Goal: Transaction & Acquisition: Purchase product/service

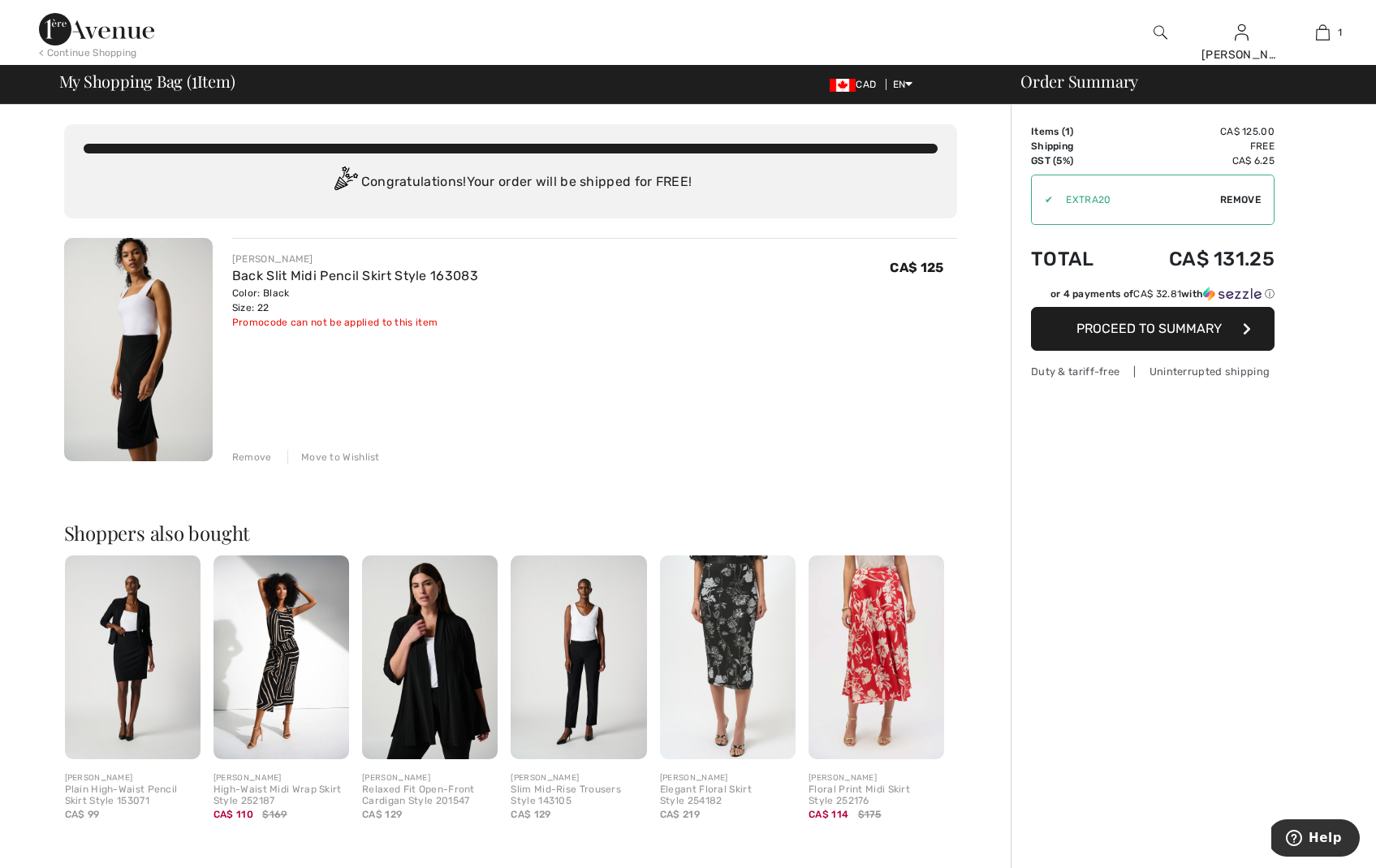
click at [1178, 330] on span "Proceed to Summary" at bounding box center [1149, 329] width 145 height 16
click at [1238, 198] on span "Remove" at bounding box center [1240, 199] width 41 height 15
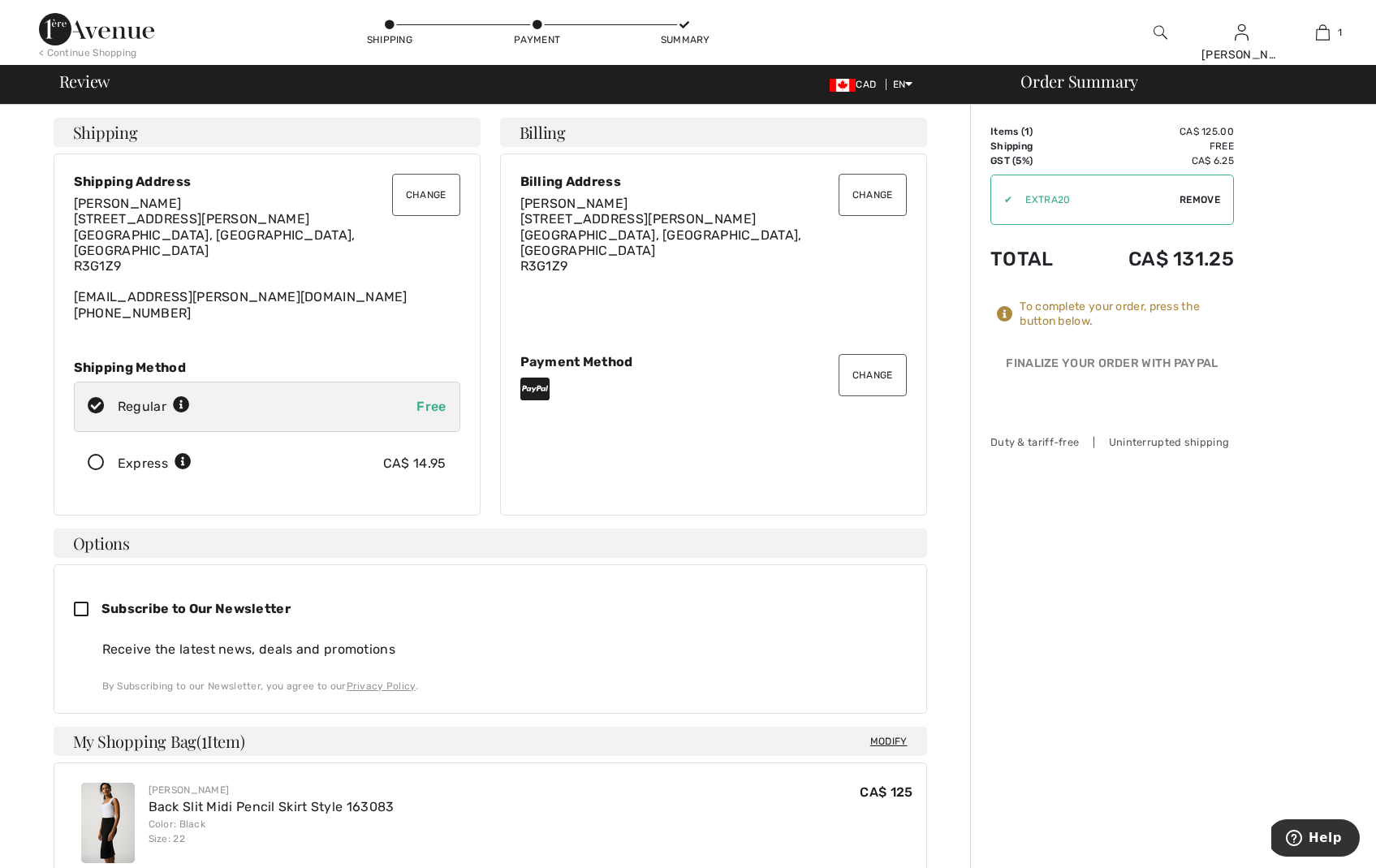
click at [874, 373] on button "Change" at bounding box center [873, 375] width 68 height 42
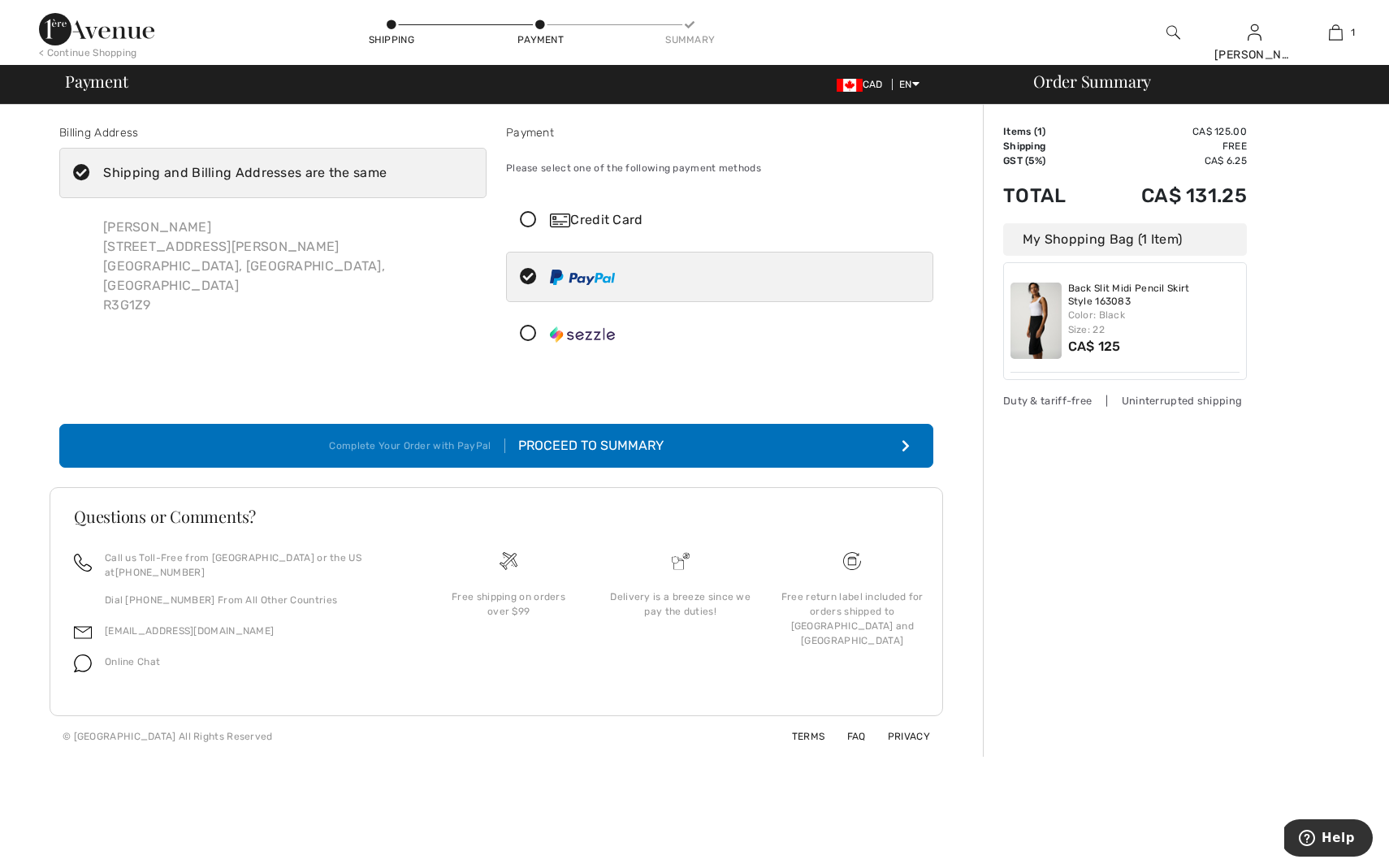
click at [530, 335] on icon at bounding box center [529, 334] width 43 height 17
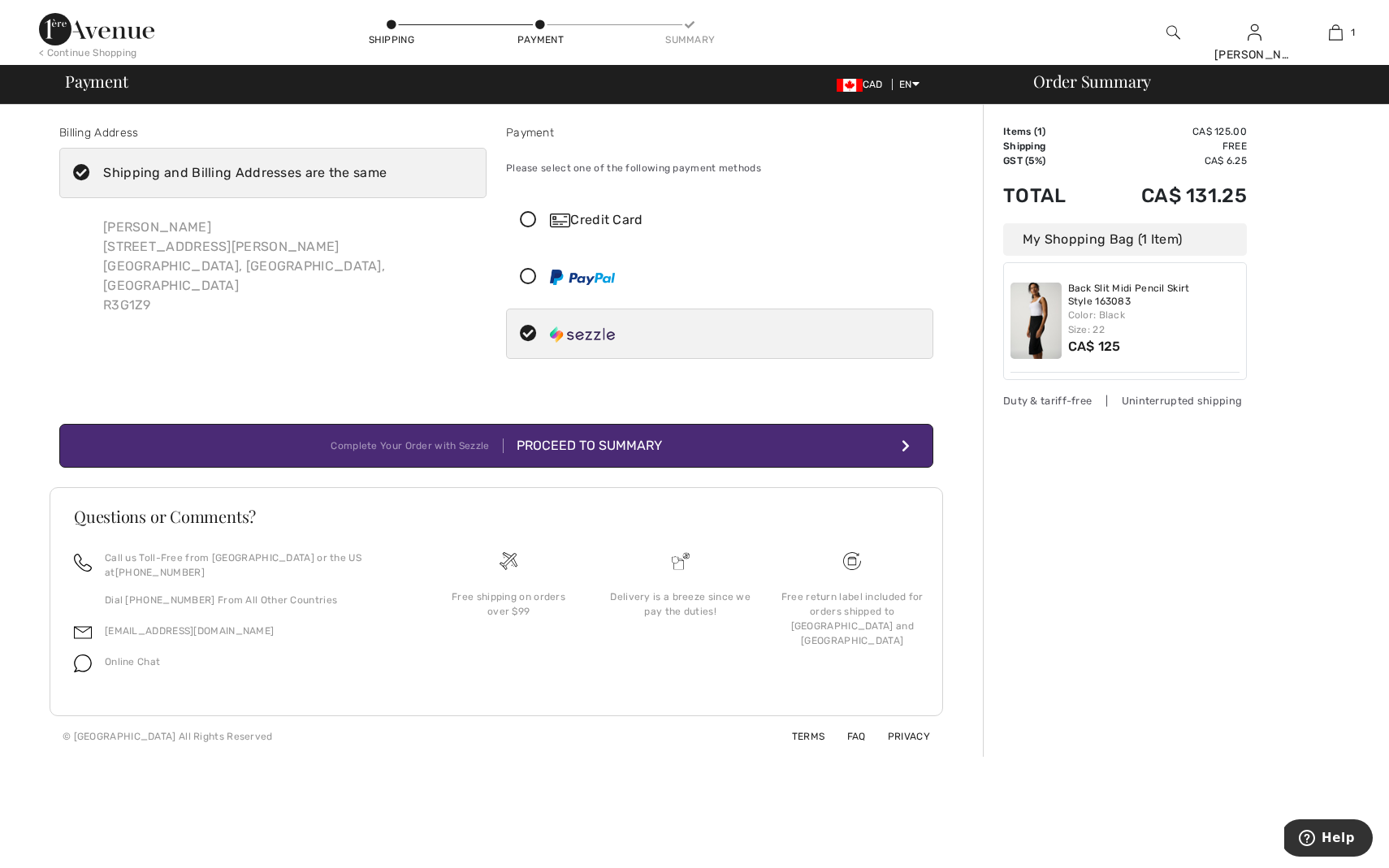
click at [650, 450] on div "Proceed to Summary" at bounding box center [582, 446] width 158 height 20
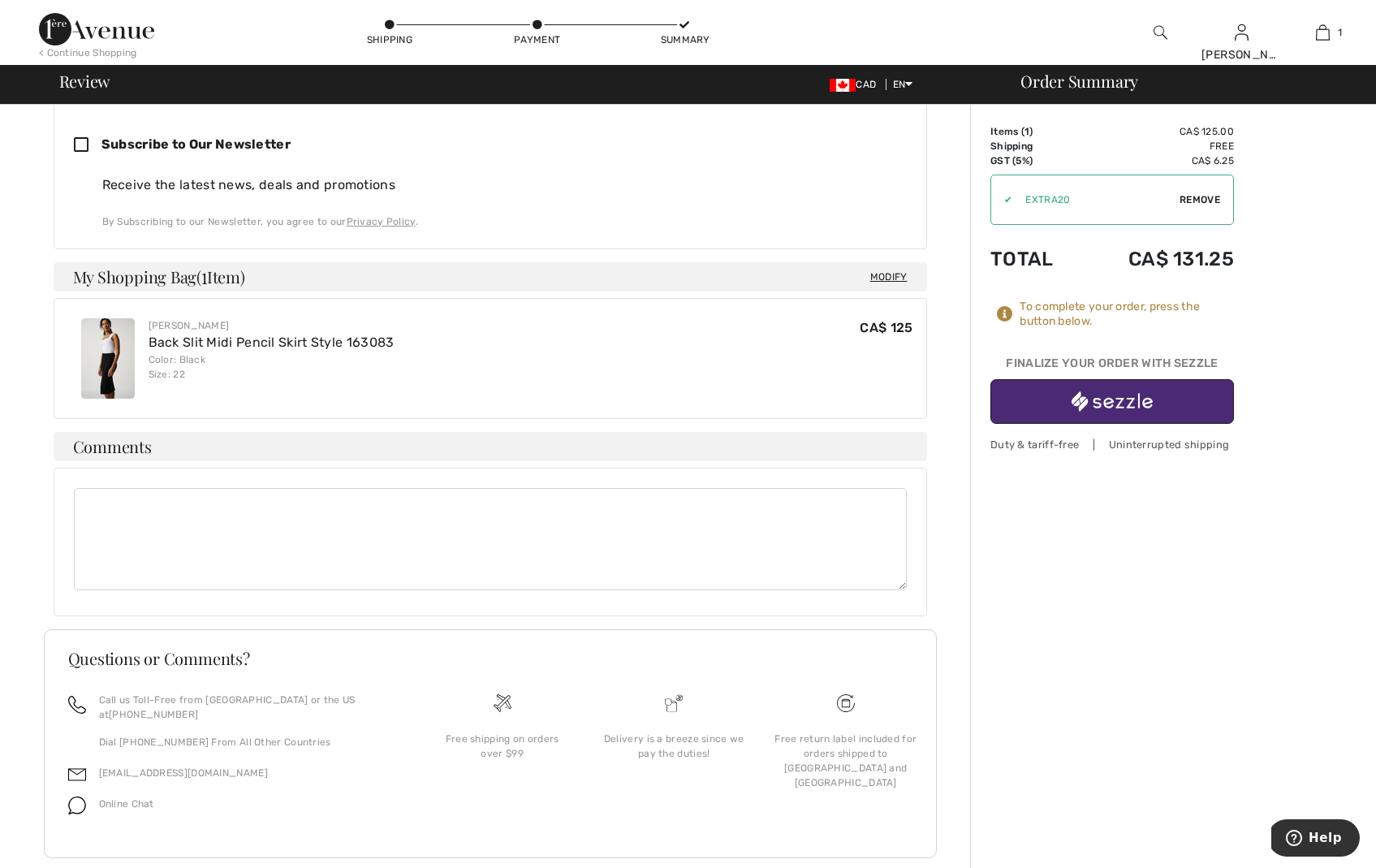
scroll to position [463, 0]
click at [1120, 400] on img "button" at bounding box center [1112, 401] width 81 height 20
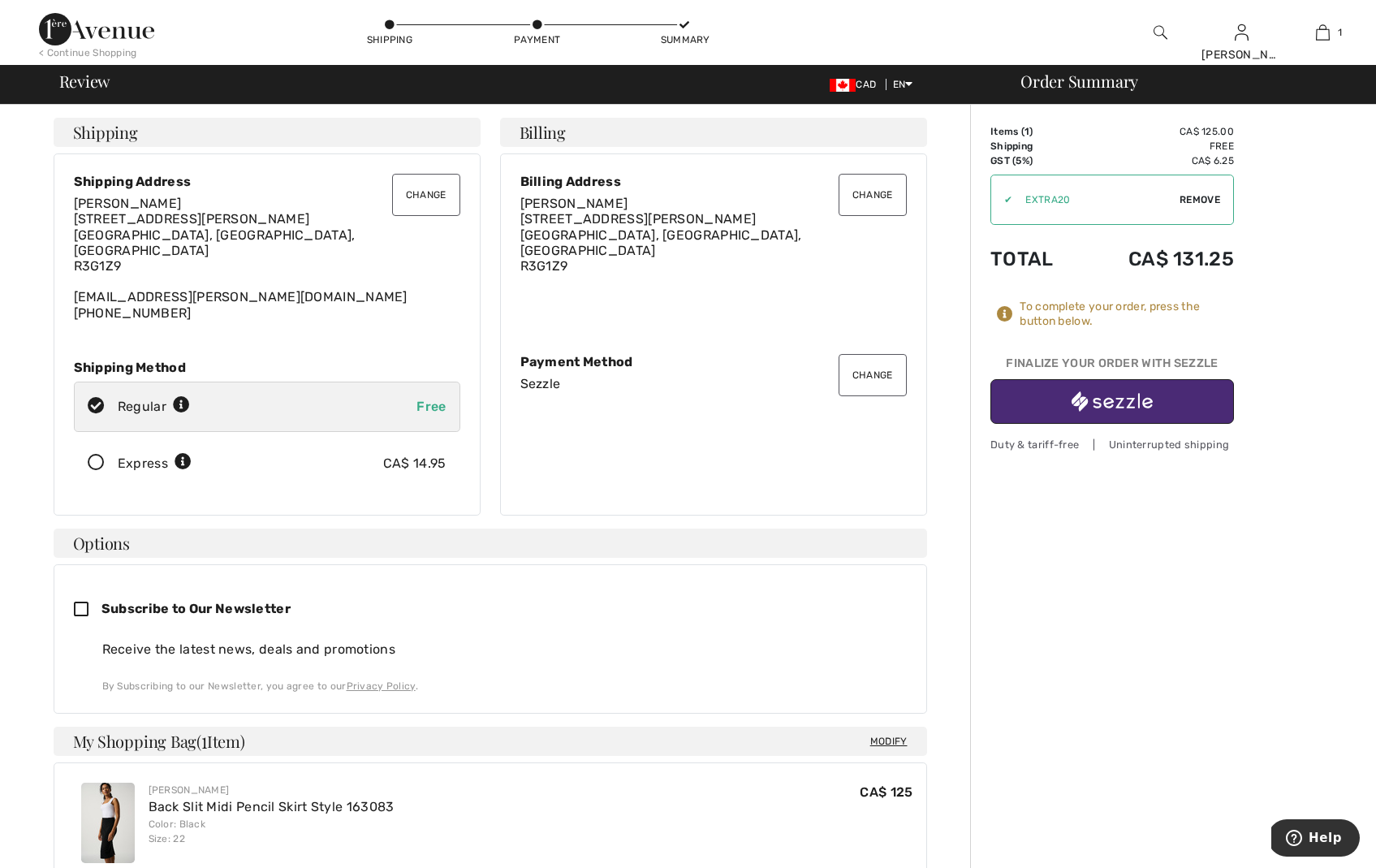
click at [881, 369] on button "Change" at bounding box center [873, 375] width 68 height 42
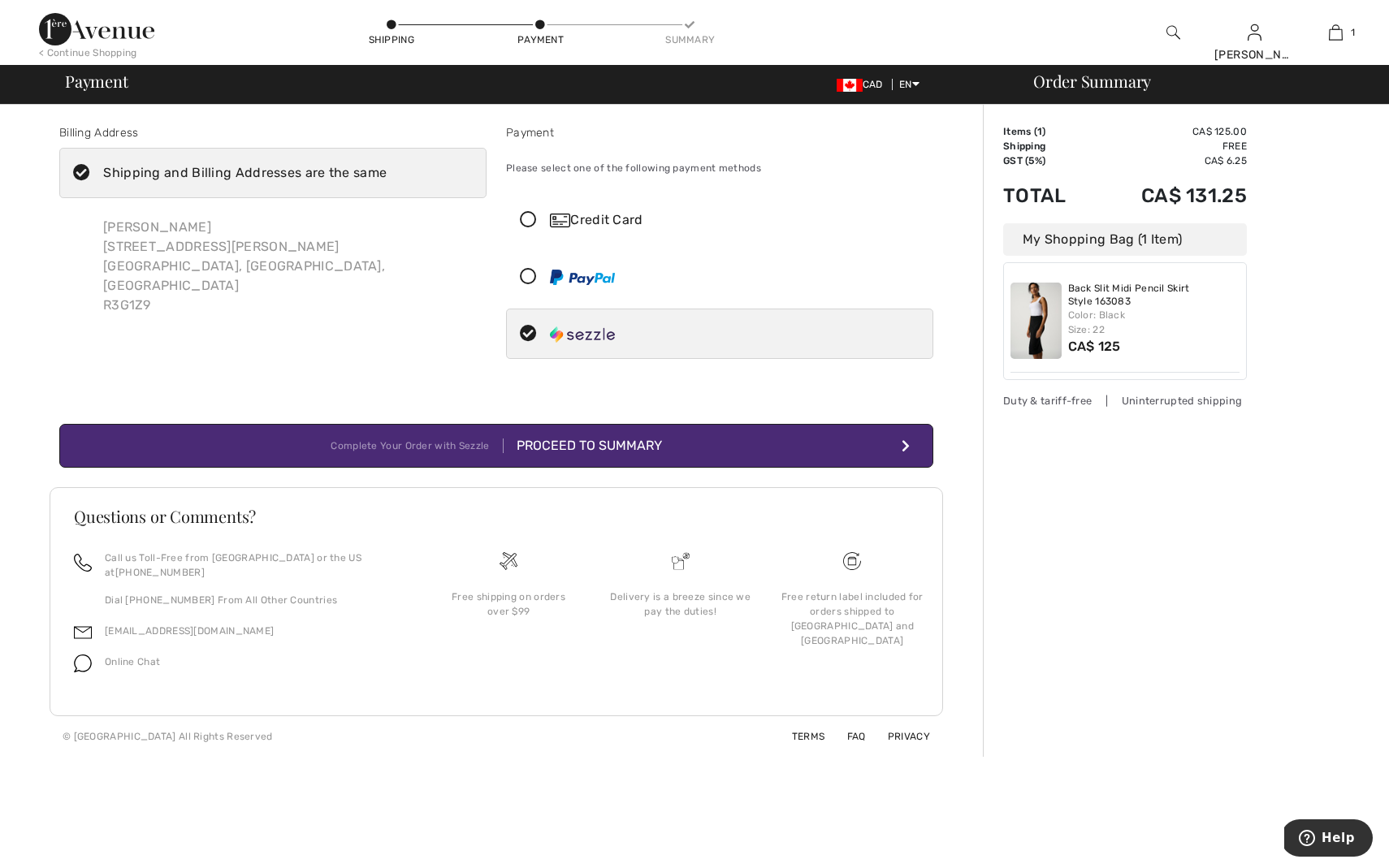
click at [672, 444] on button "Complete Your Order with Sezzle Proceed to Summary" at bounding box center [496, 446] width 874 height 44
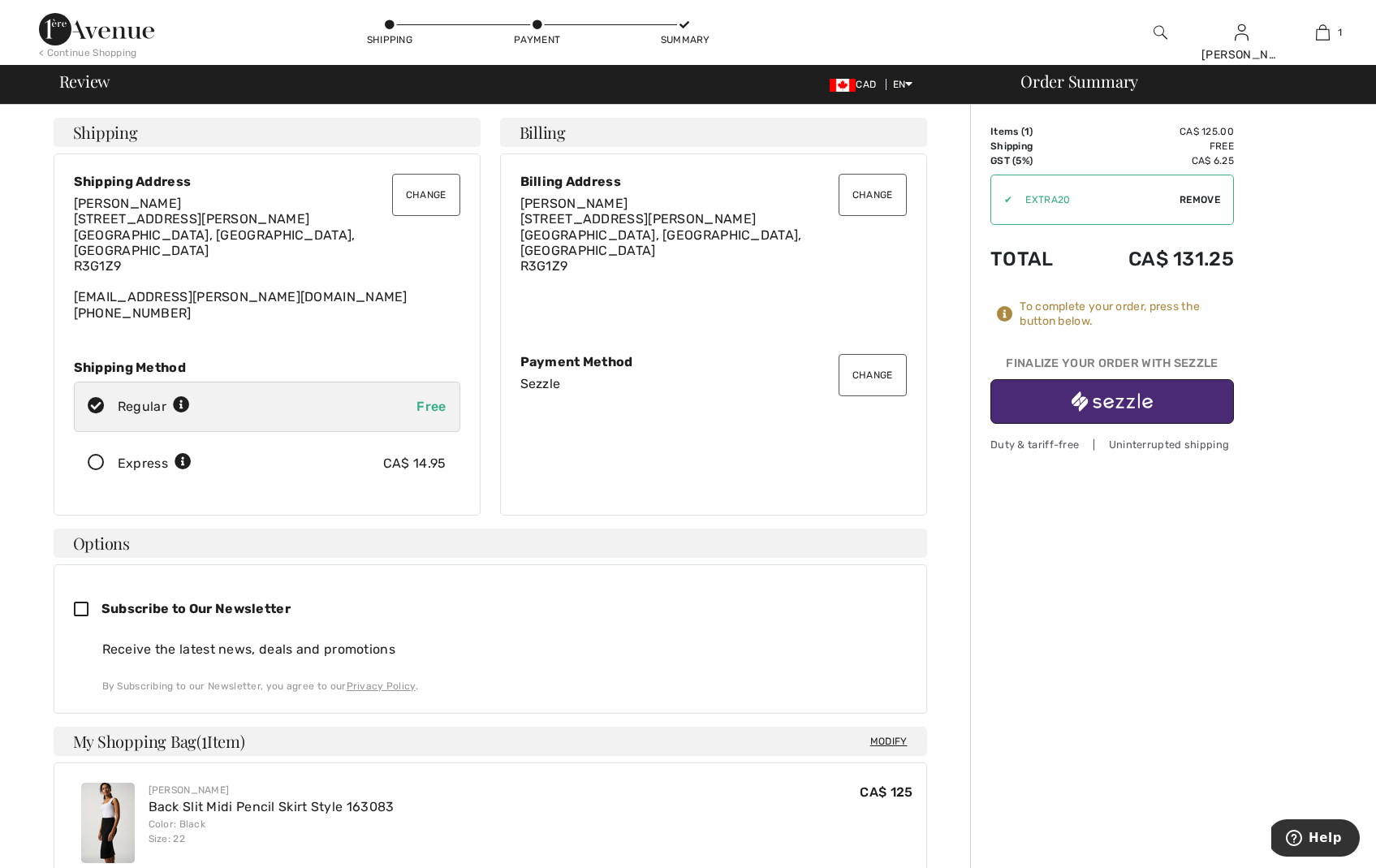
click at [1115, 398] on img "button" at bounding box center [1112, 401] width 81 height 20
click at [871, 375] on button "Change" at bounding box center [873, 375] width 68 height 42
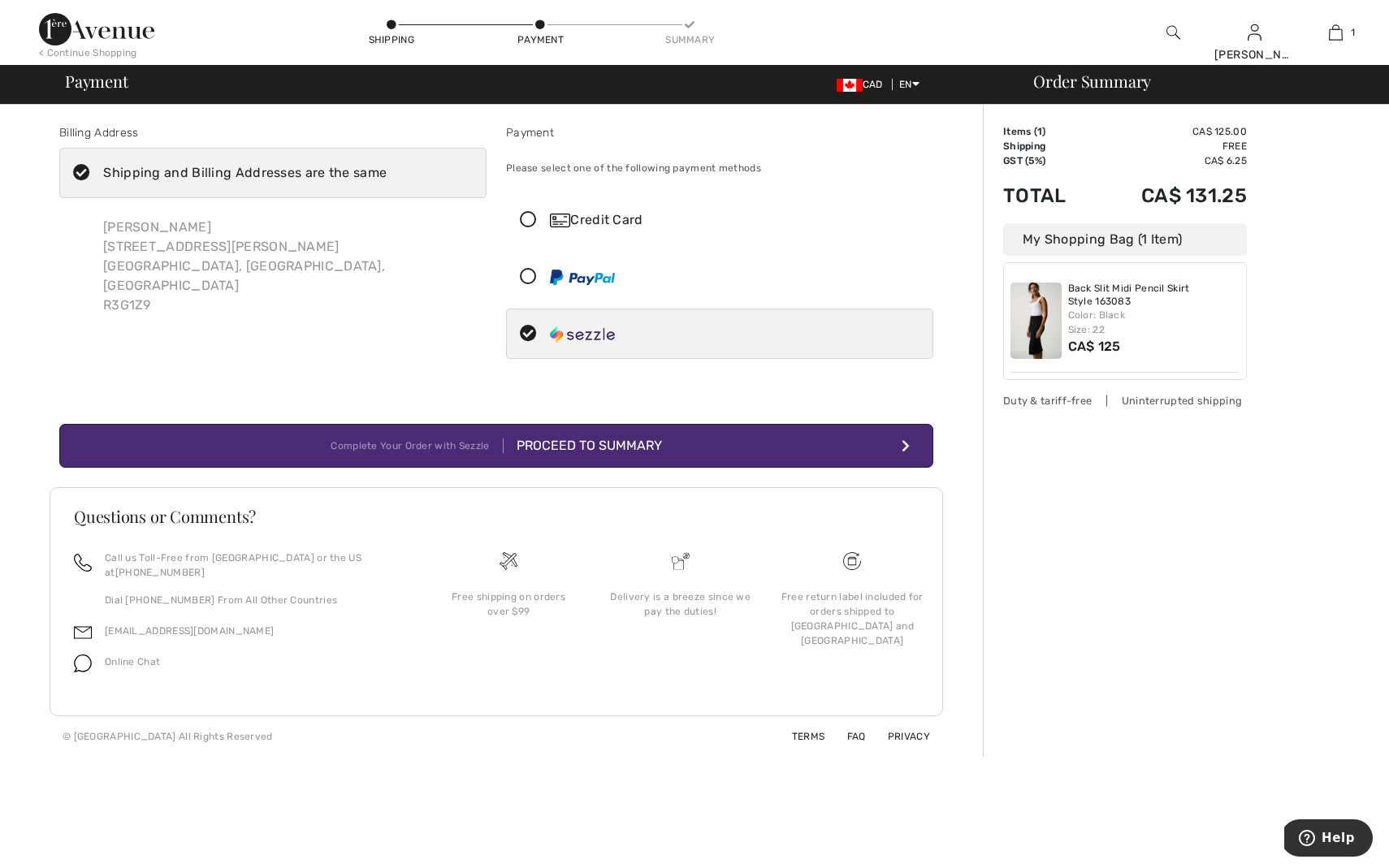
click at [530, 279] on icon at bounding box center [529, 277] width 43 height 17
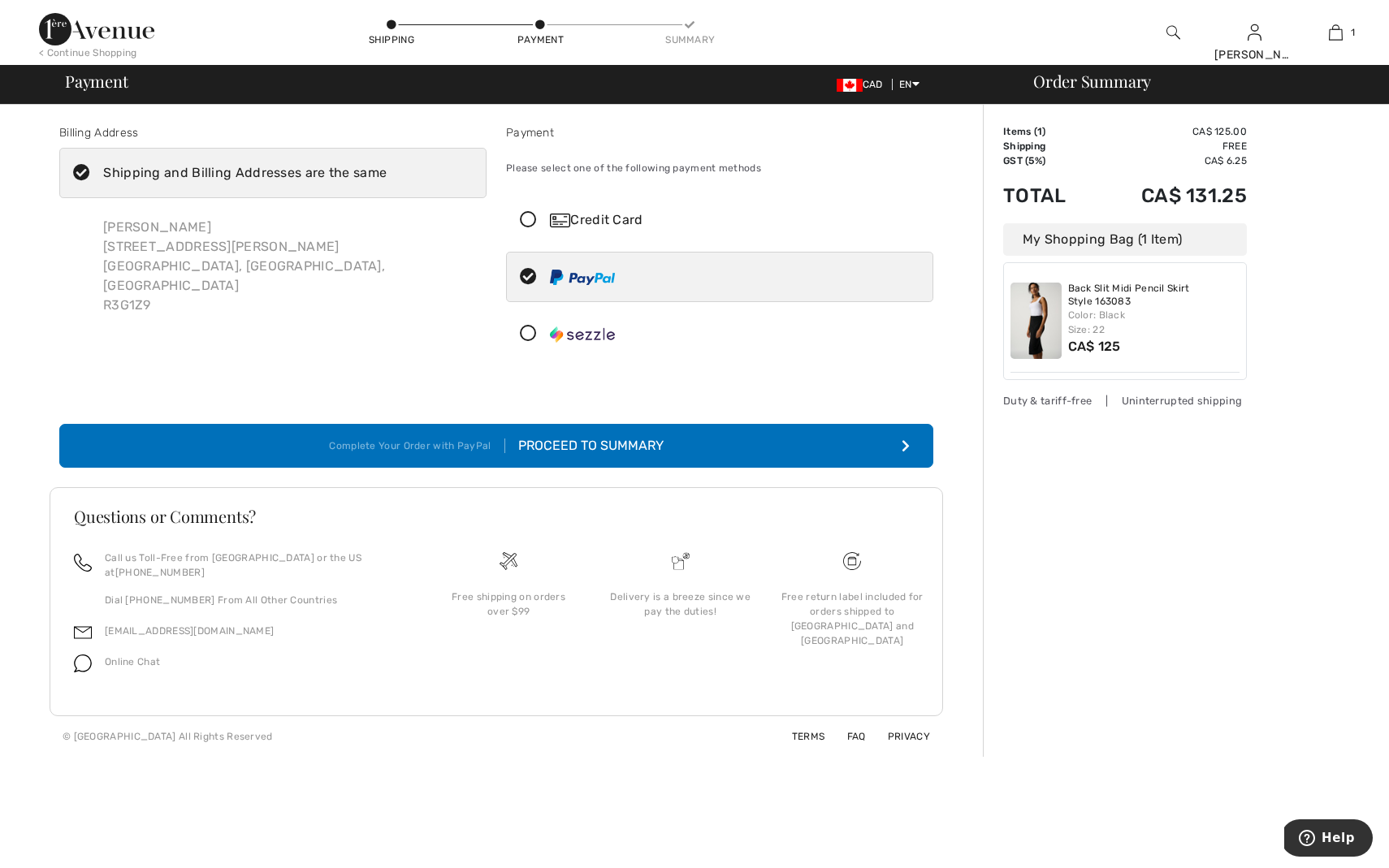
click at [530, 219] on icon at bounding box center [529, 219] width 43 height 17
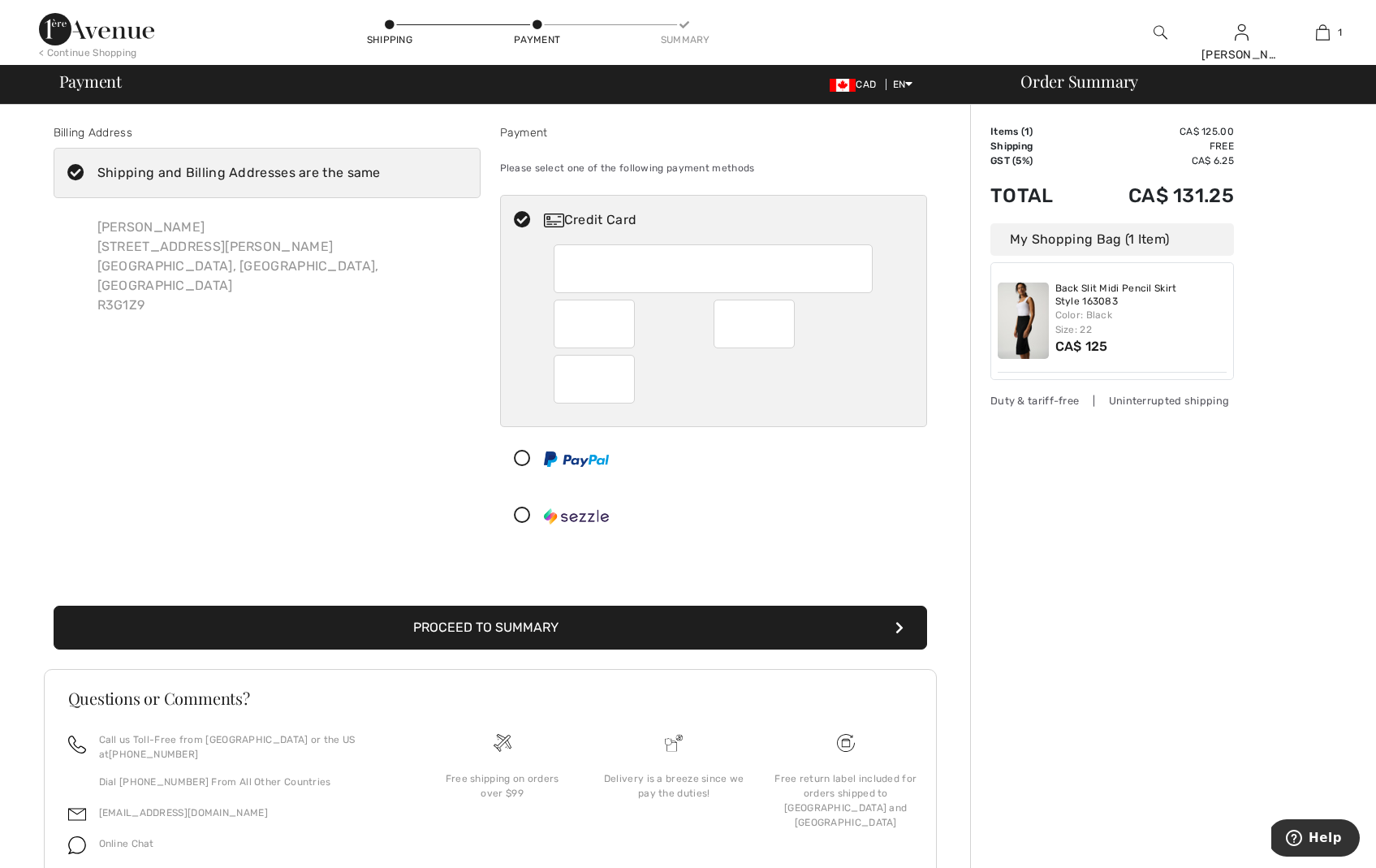
click at [527, 457] on icon at bounding box center [523, 458] width 43 height 17
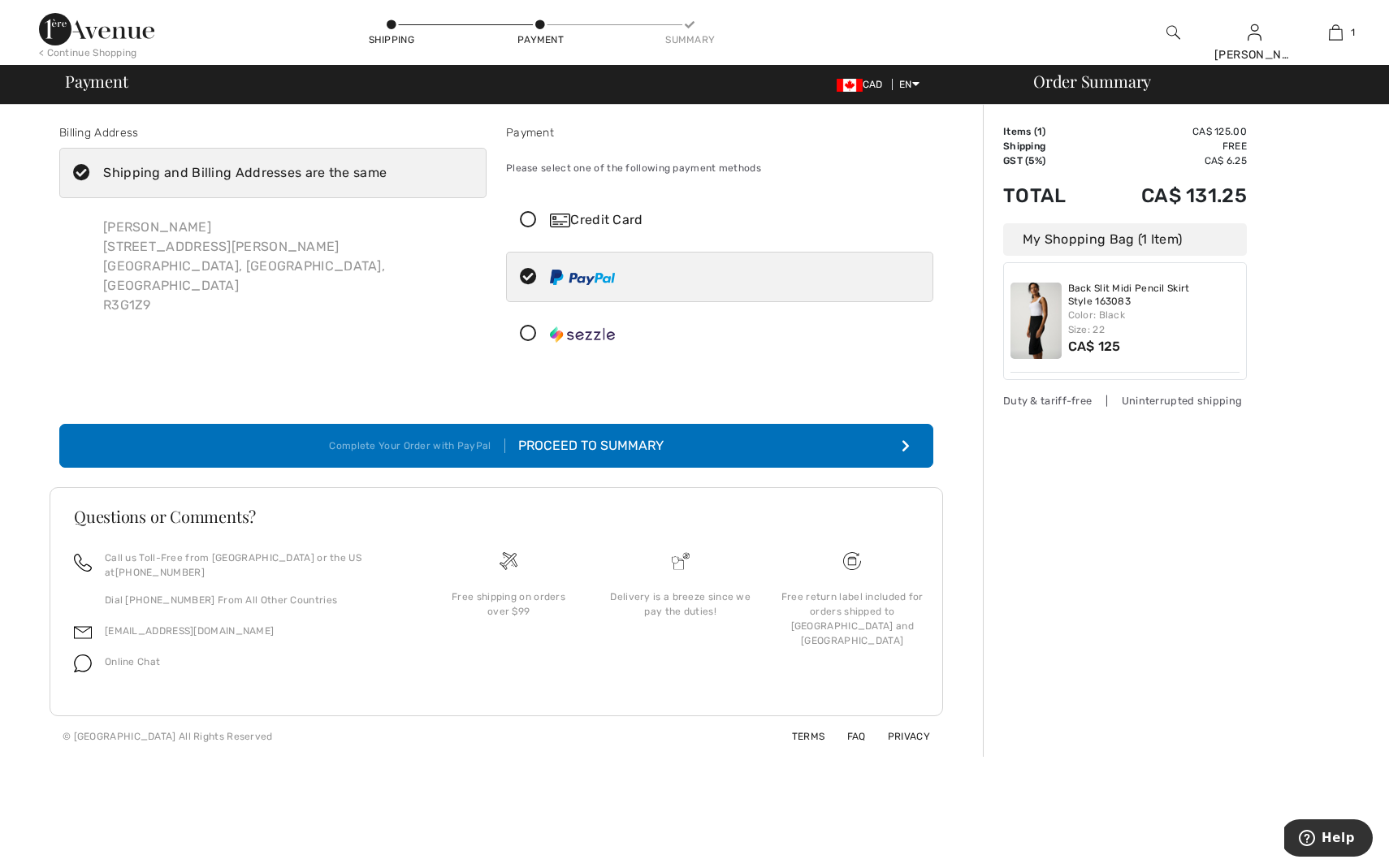
click at [596, 447] on div "Proceed to Summary" at bounding box center [584, 446] width 158 height 20
